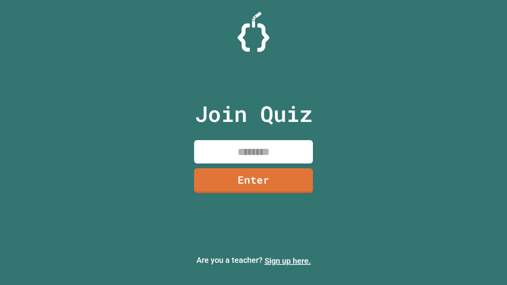
click at [287, 261] on link "Sign up here." at bounding box center [287, 260] width 46 height 9
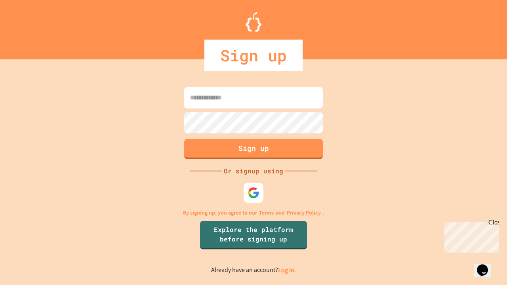
click at [287, 270] on link "Log in." at bounding box center [287, 270] width 18 height 8
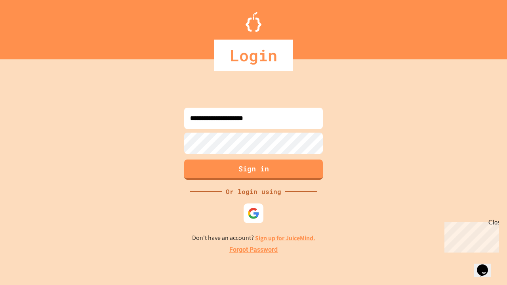
type input "**********"
